Goal: Task Accomplishment & Management: Manage account settings

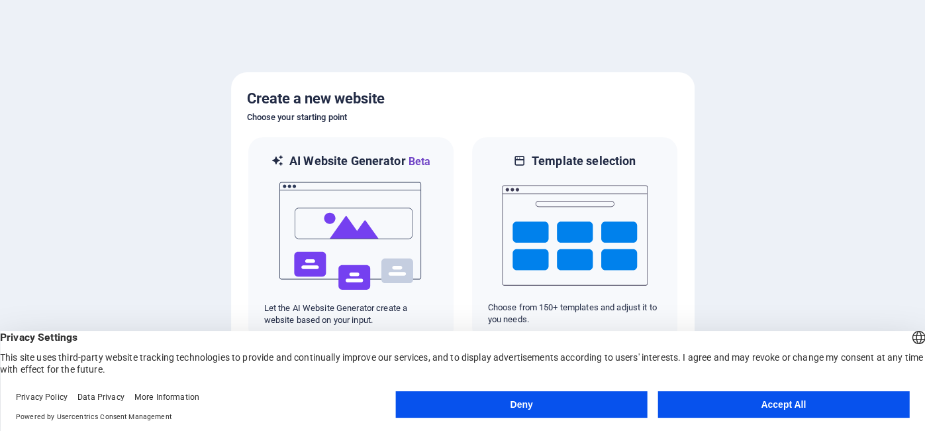
click at [781, 406] on button "Accept All" at bounding box center [784, 404] width 252 height 26
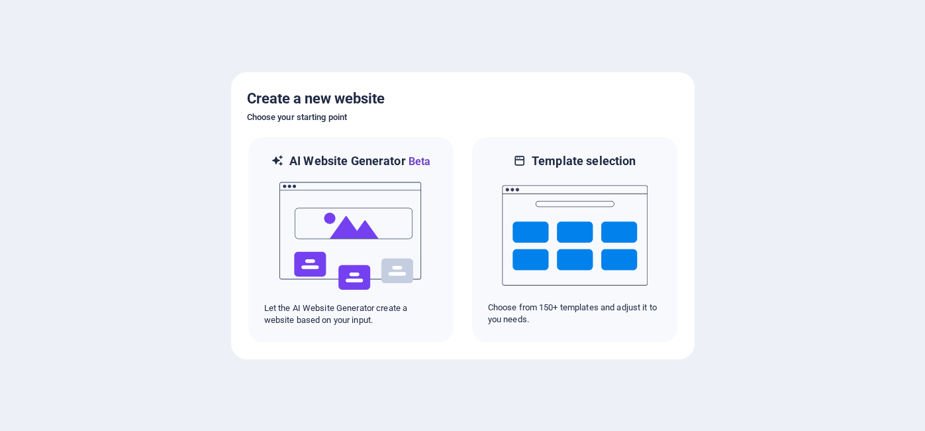
click at [778, 171] on div at bounding box center [462, 215] width 925 height 431
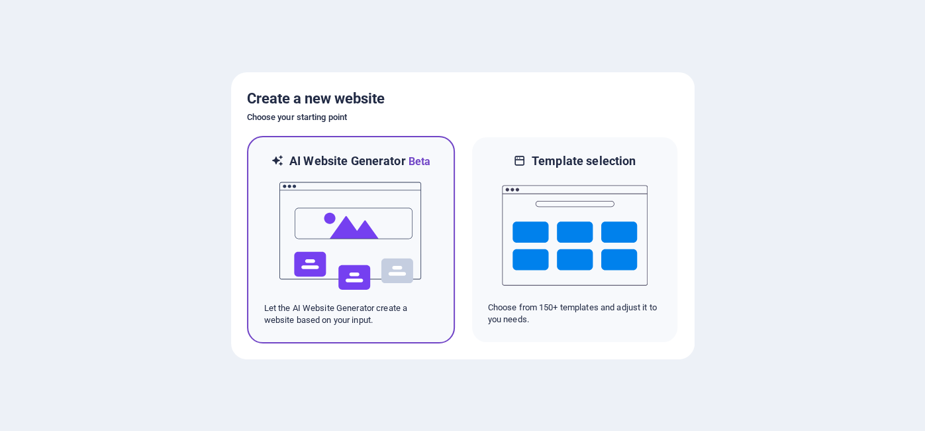
click at [358, 240] on img at bounding box center [351, 236] width 146 height 132
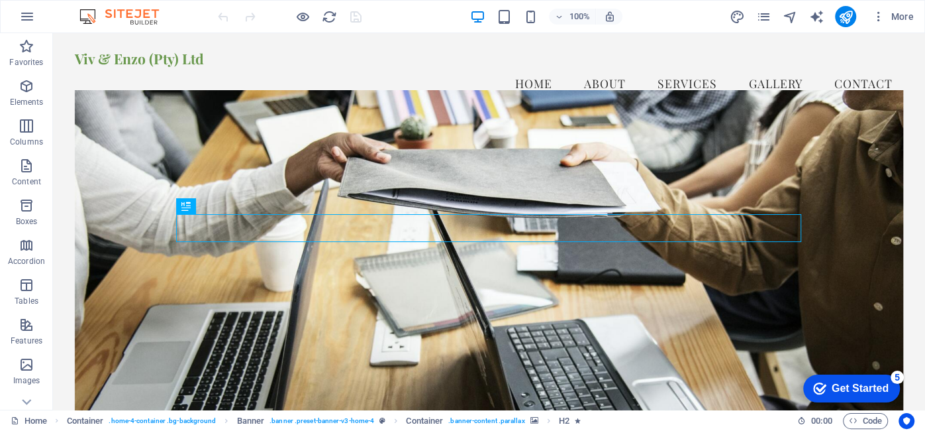
click at [855, 390] on div "Get Started" at bounding box center [860, 388] width 57 height 12
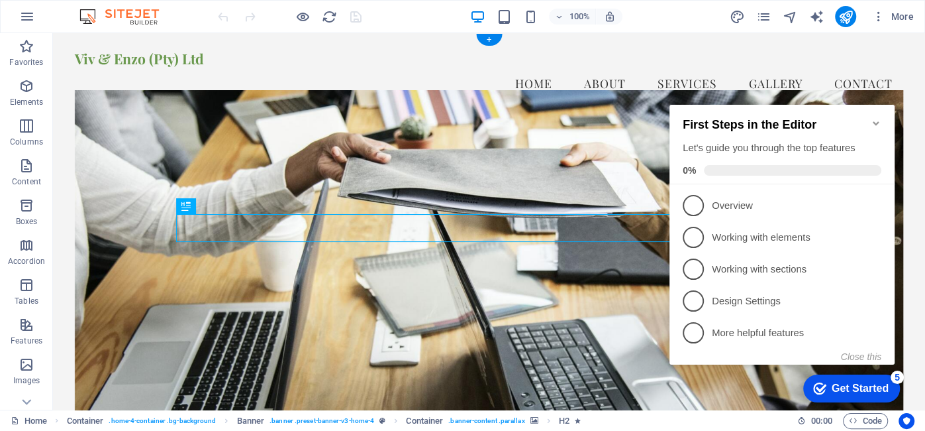
click at [606, 354] on figure at bounding box center [489, 261] width 829 height 342
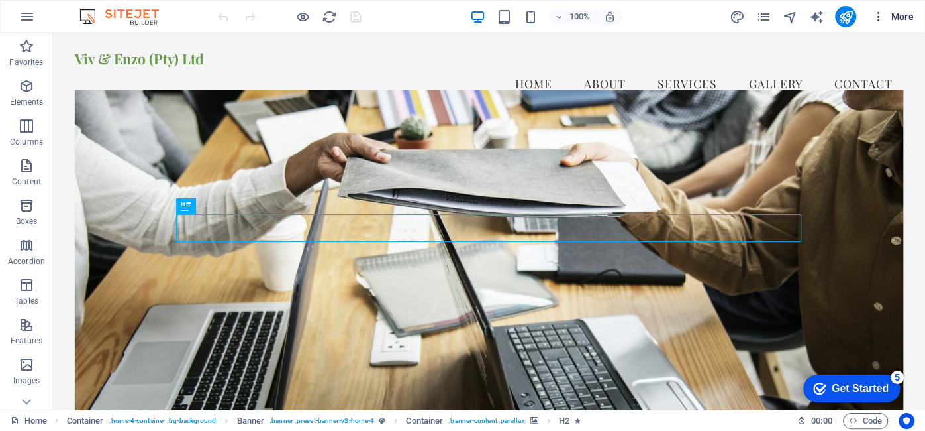
click at [881, 21] on icon "button" at bounding box center [878, 16] width 13 height 13
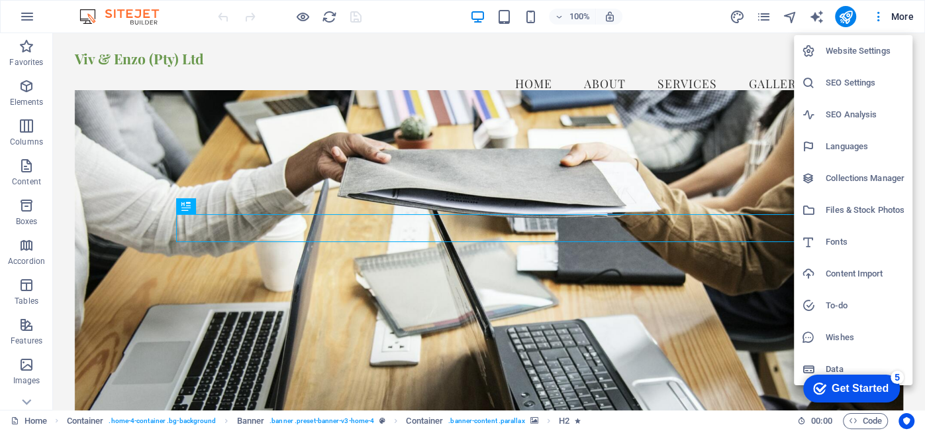
click at [866, 52] on h6 "Website Settings" at bounding box center [865, 51] width 79 height 16
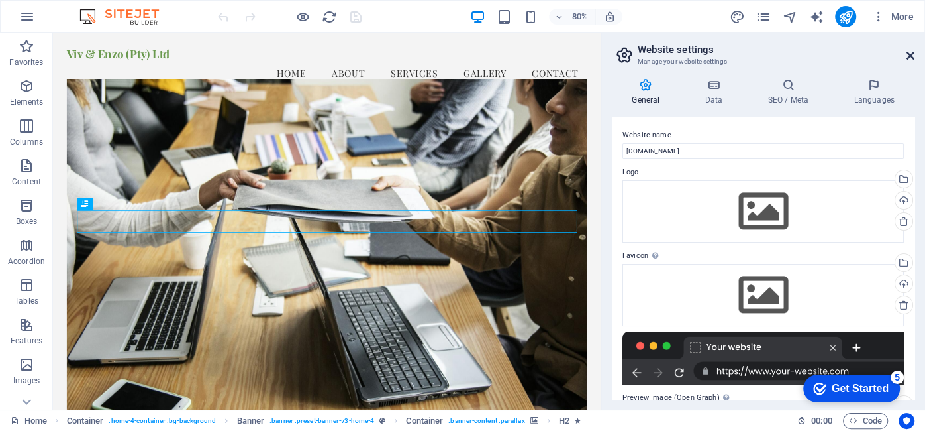
click at [912, 50] on icon at bounding box center [911, 55] width 8 height 11
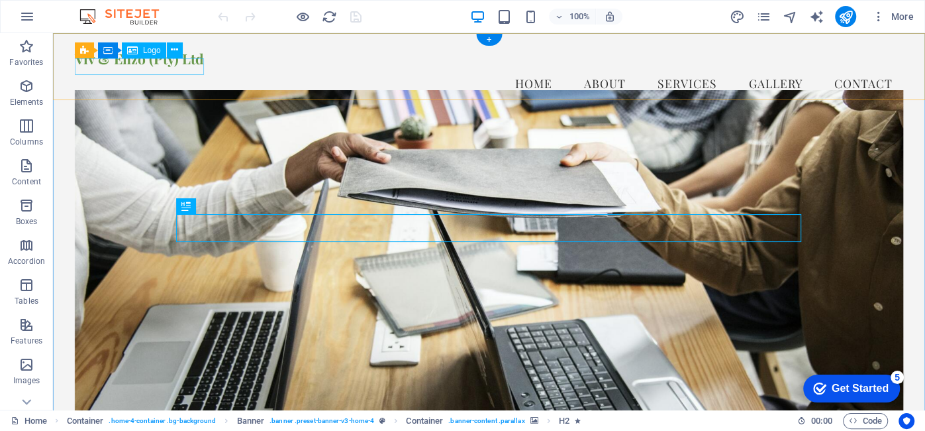
click at [126, 67] on div "Viv & Enzo (Pty) Ltd" at bounding box center [489, 58] width 829 height 17
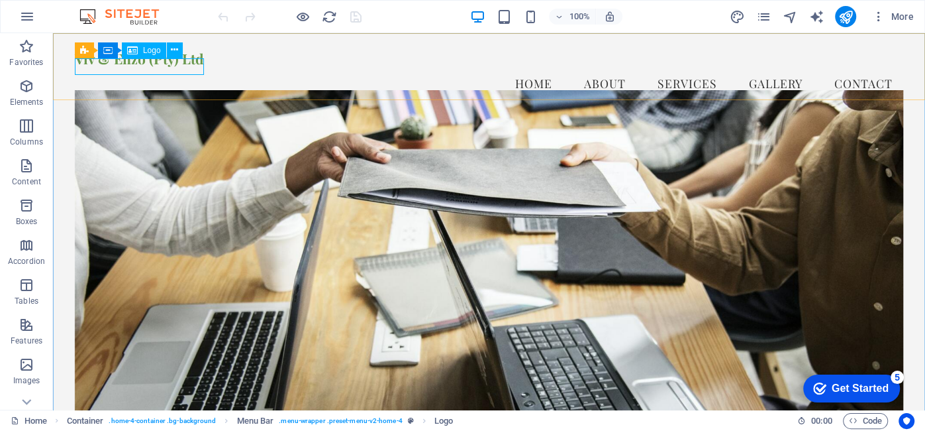
click at [140, 55] on div "Logo" at bounding box center [144, 50] width 44 height 16
click at [147, 50] on span "Logo" at bounding box center [152, 50] width 18 height 8
click at [168, 55] on button at bounding box center [175, 50] width 16 height 16
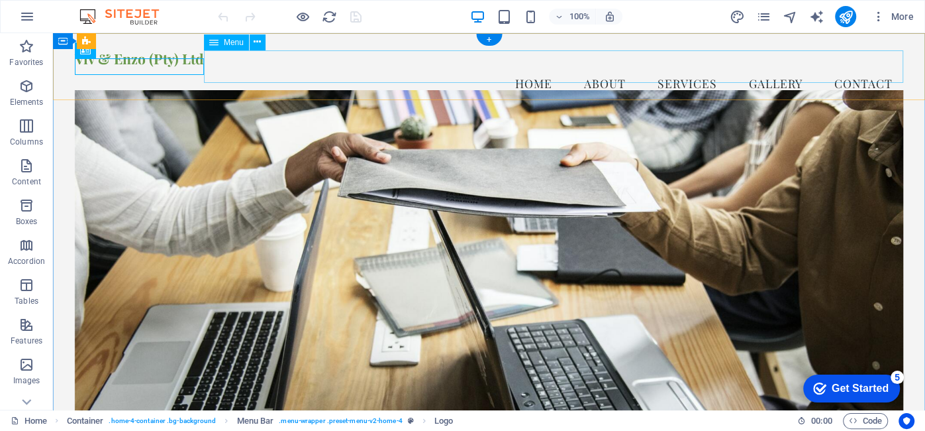
click at [282, 67] on nav "Home About Services Gallery Contact" at bounding box center [489, 83] width 829 height 33
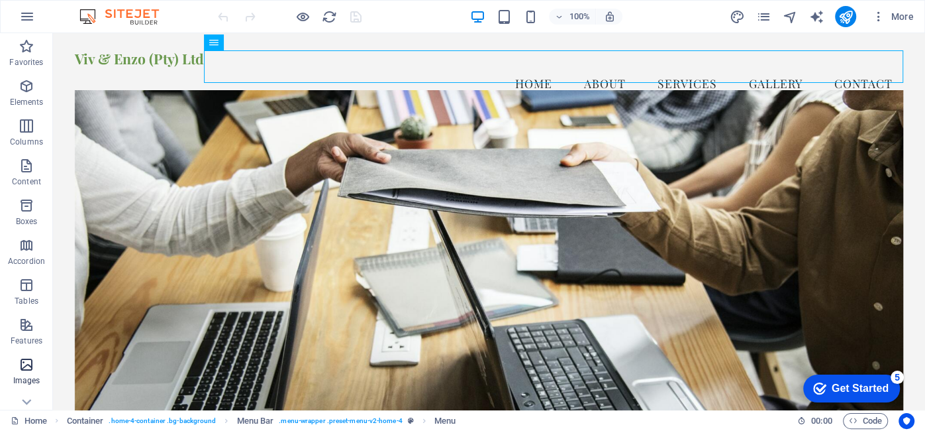
click at [21, 378] on p "Images" at bounding box center [26, 380] width 27 height 11
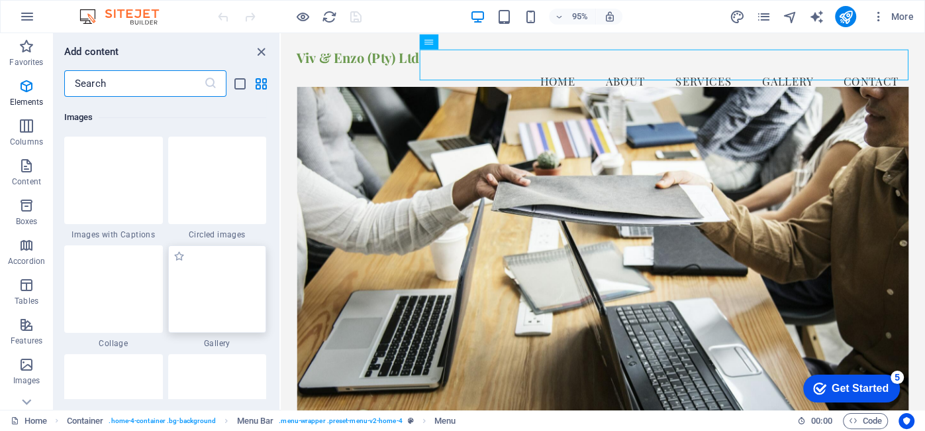
scroll to position [6717, 0]
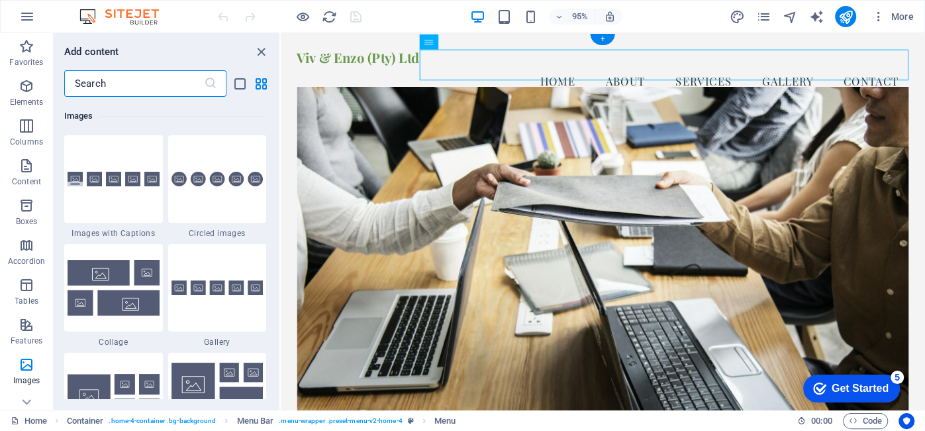
click at [440, 201] on figure at bounding box center [620, 270] width 645 height 360
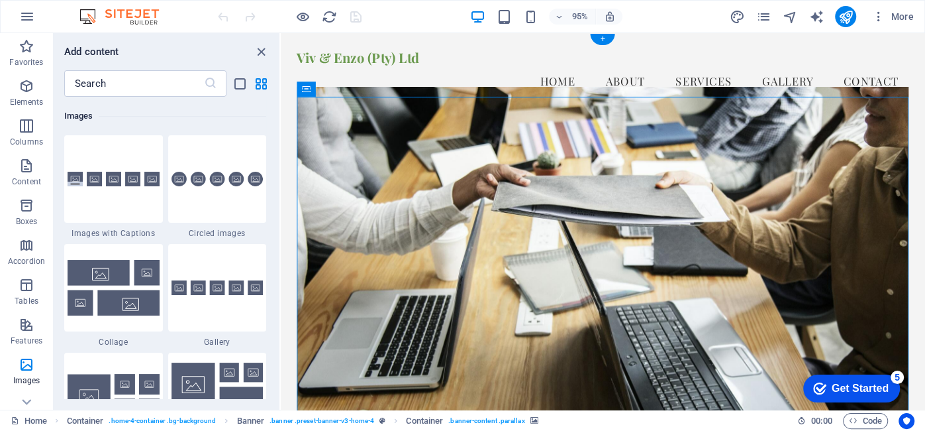
click at [440, 201] on figure at bounding box center [620, 270] width 645 height 360
click at [847, 388] on div "Get Started" at bounding box center [860, 388] width 57 height 12
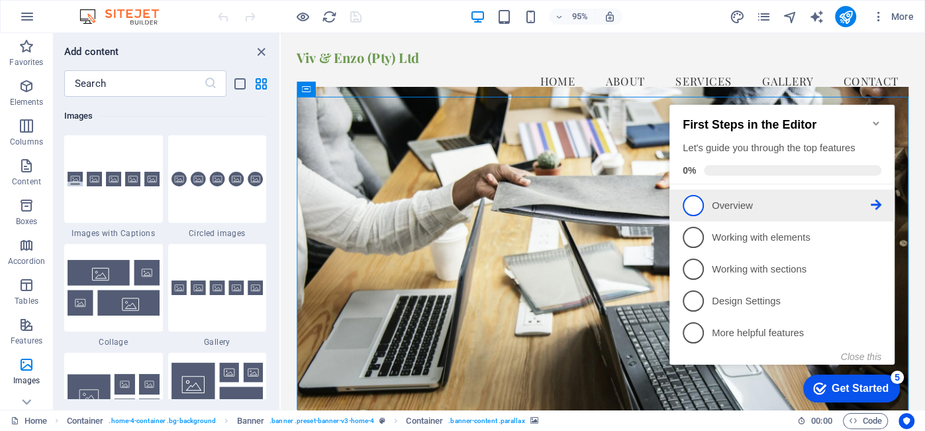
click at [686, 210] on span "1" at bounding box center [693, 205] width 21 height 21
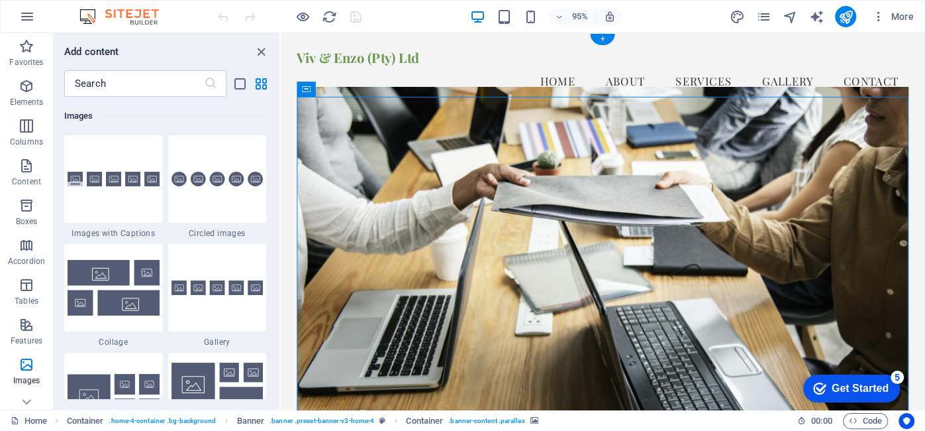
scroll to position [0, 0]
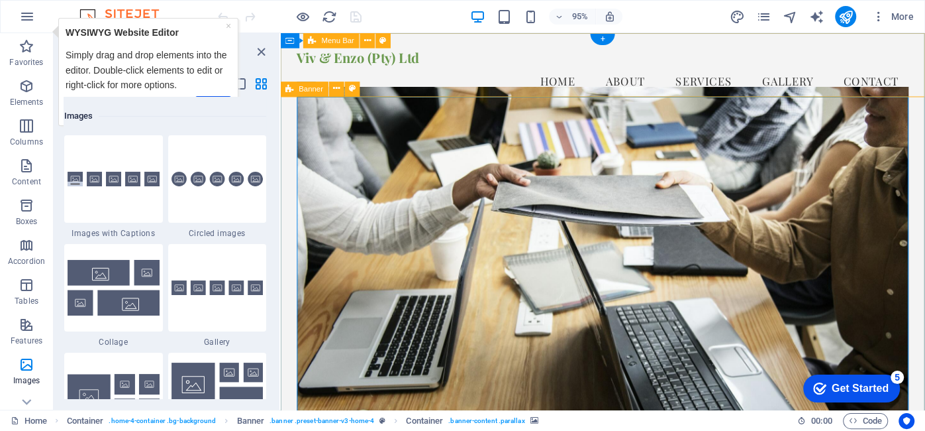
click at [476, 42] on div "Viv & Enzo (Pty) Ltd Menu Home About Services Gallery Contact" at bounding box center [620, 74] width 678 height 83
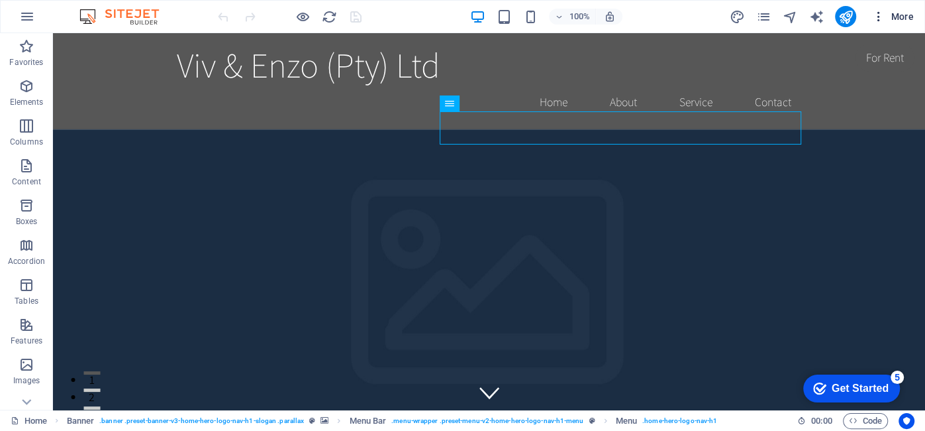
click at [875, 18] on icon "button" at bounding box center [878, 16] width 13 height 13
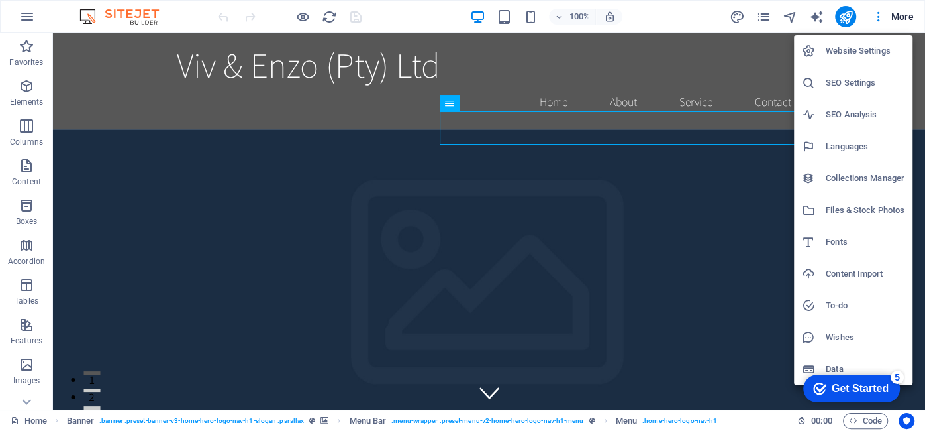
click at [843, 55] on h6 "Website Settings" at bounding box center [865, 51] width 79 height 16
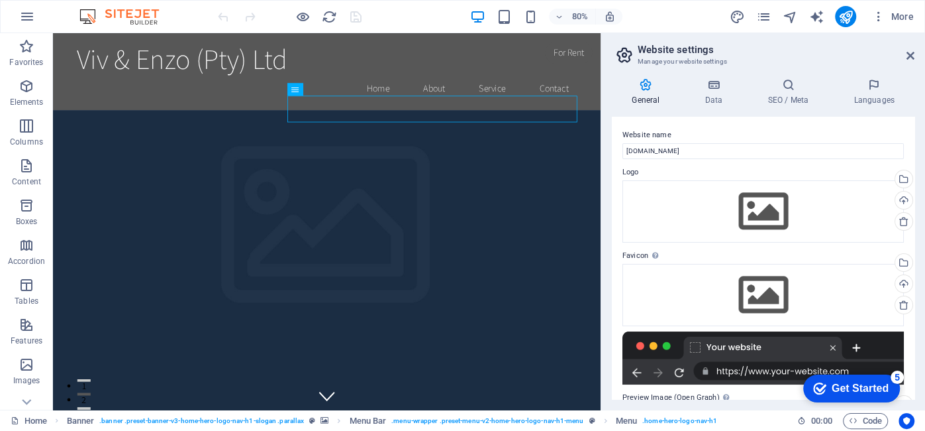
click at [836, 382] on div "Get Started" at bounding box center [860, 388] width 57 height 12
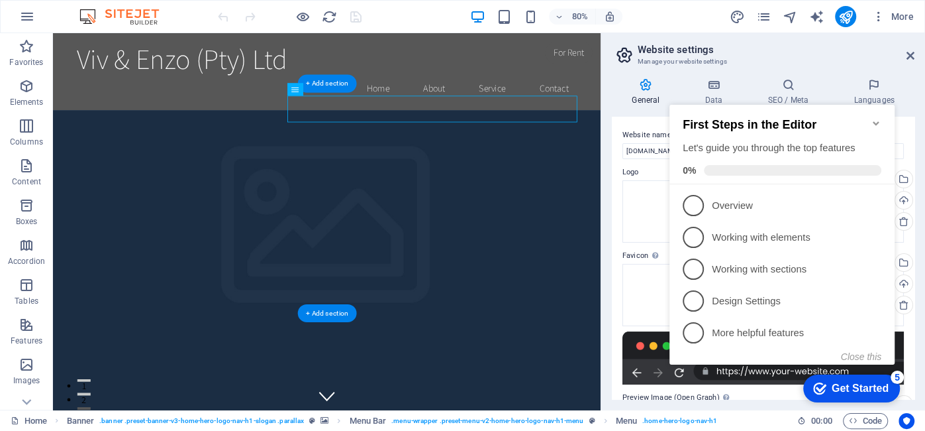
click at [519, 365] on figure at bounding box center [395, 364] width 685 height 470
